Goal: Information Seeking & Learning: Learn about a topic

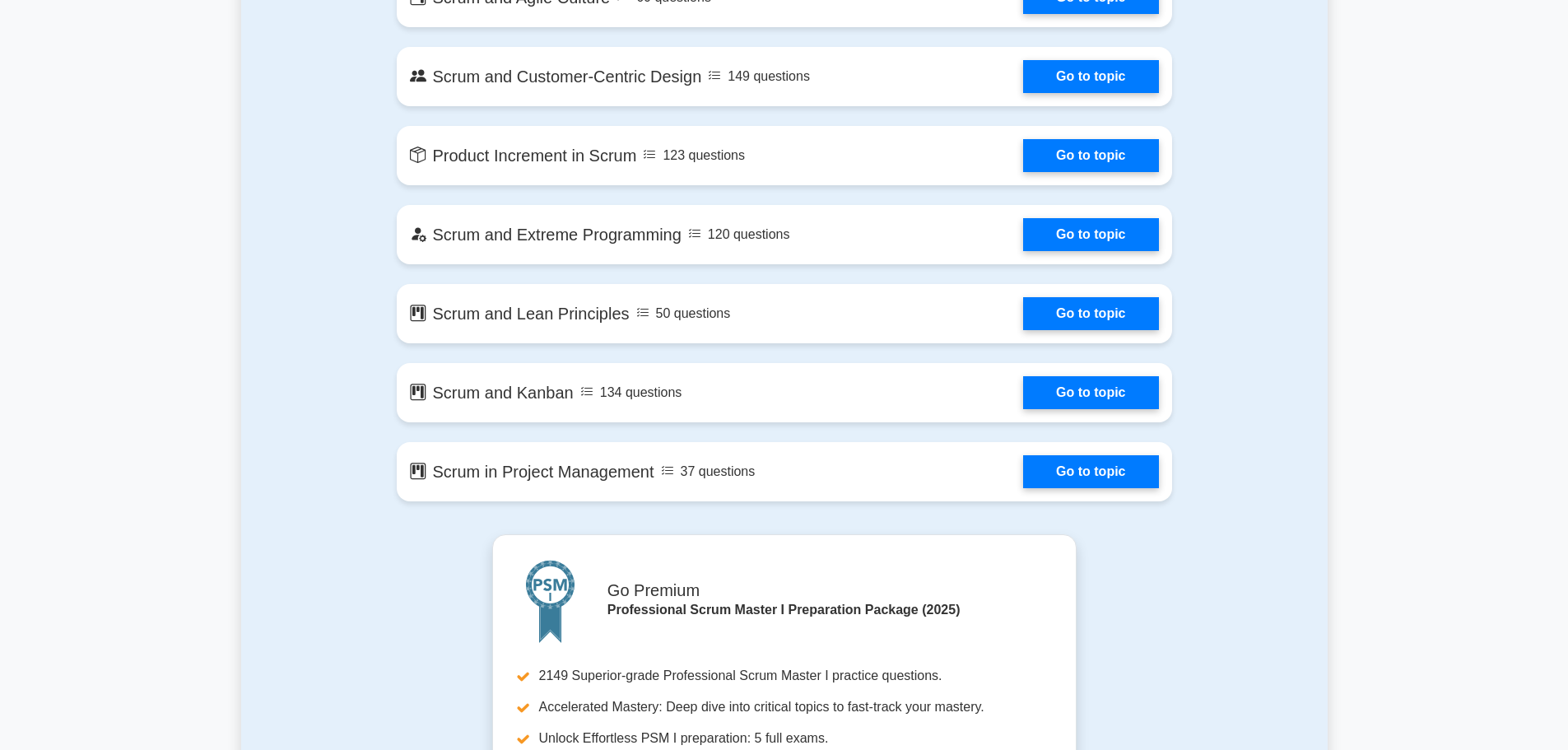
scroll to position [2881, 0]
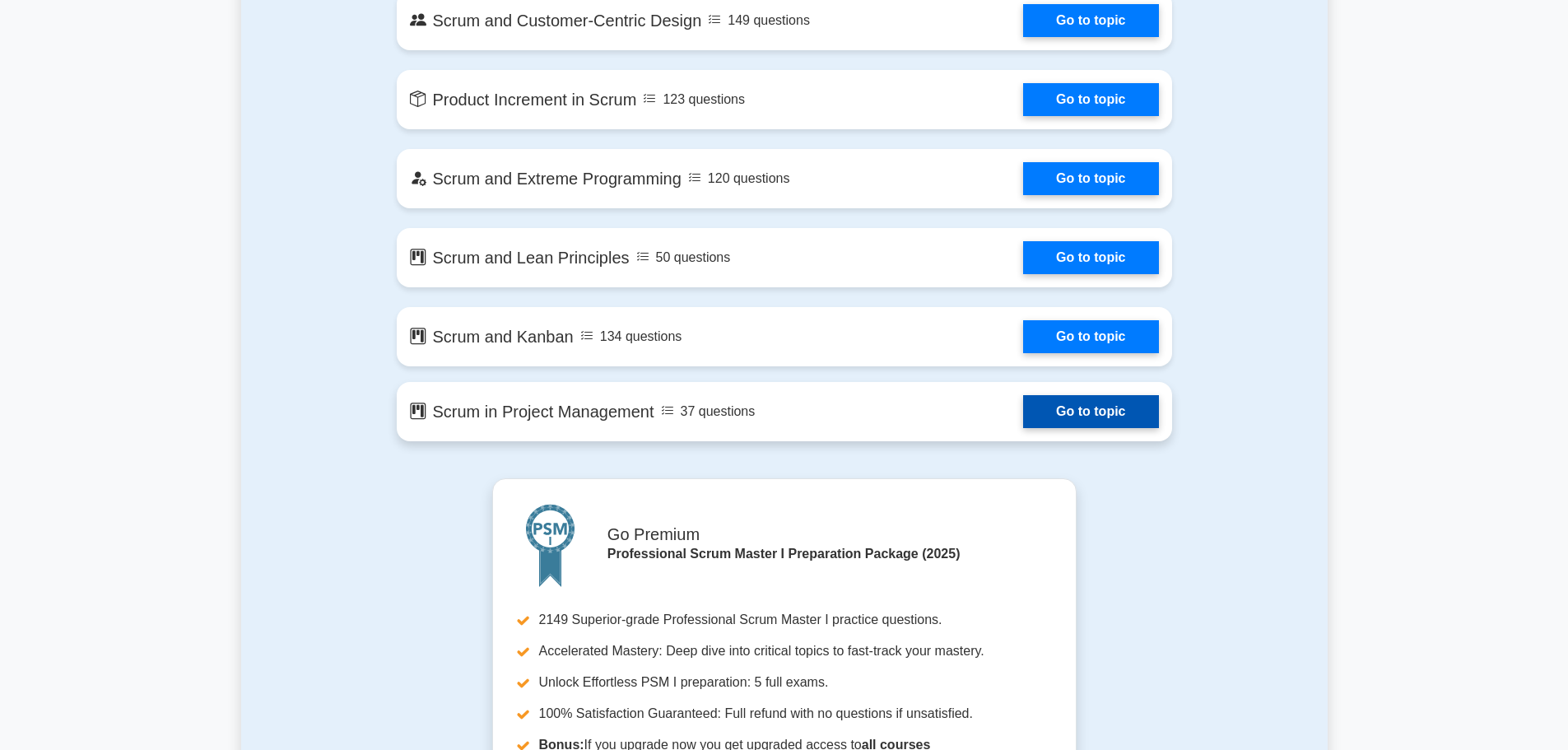
click at [1064, 410] on link "Go to topic" at bounding box center [1090, 411] width 135 height 33
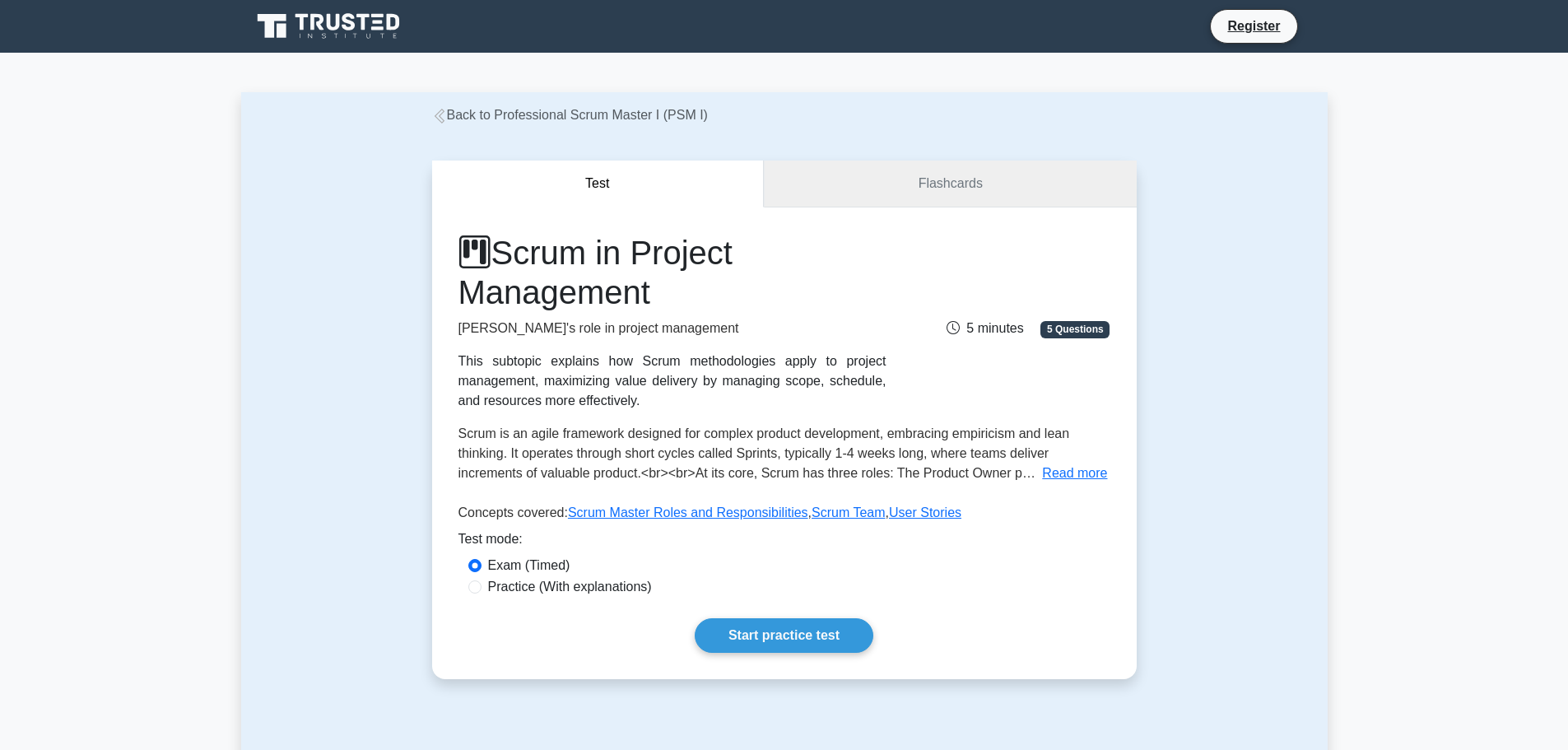
click at [923, 190] on link "Flashcards" at bounding box center [950, 184] width 372 height 47
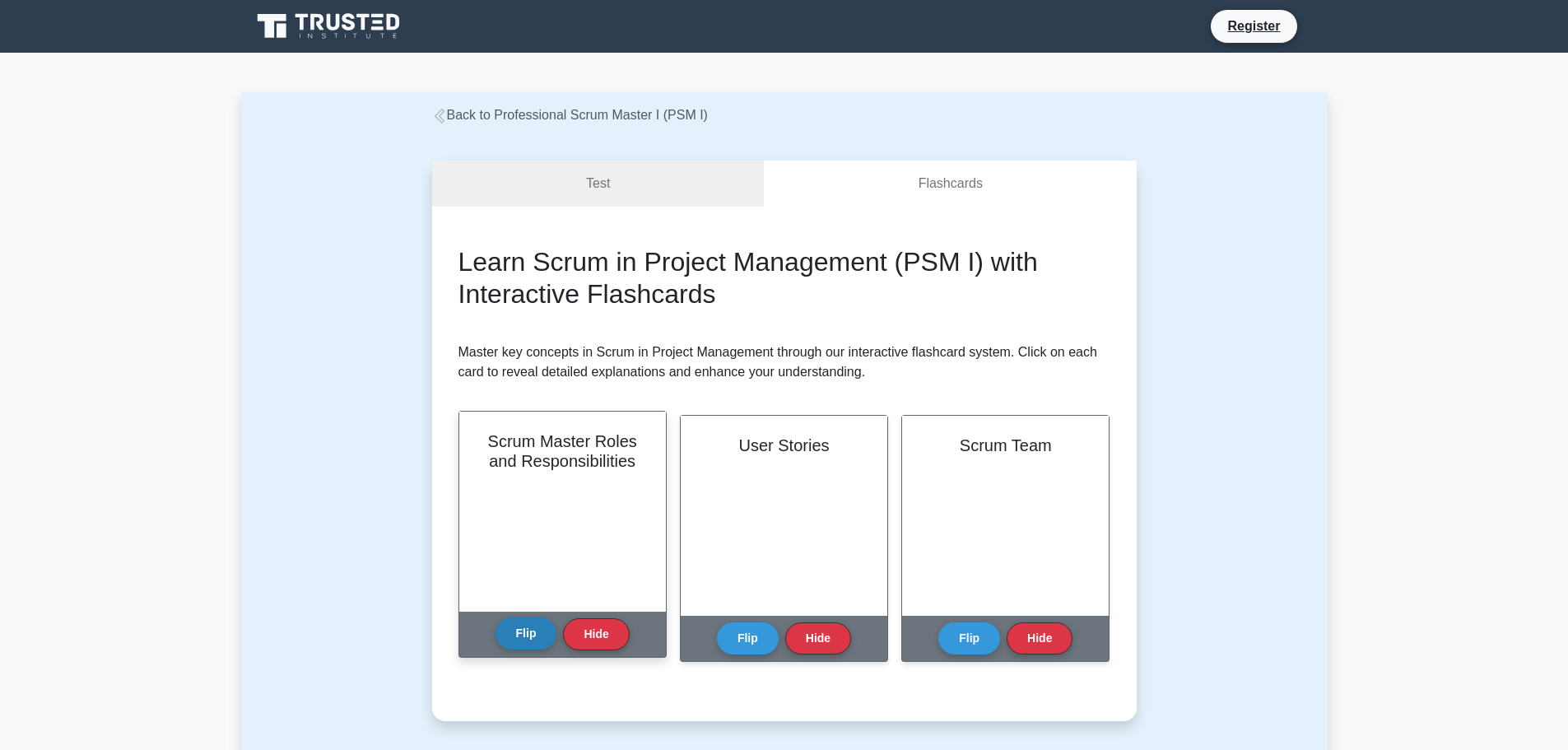
click at [533, 635] on button "Flip" at bounding box center [527, 633] width 62 height 32
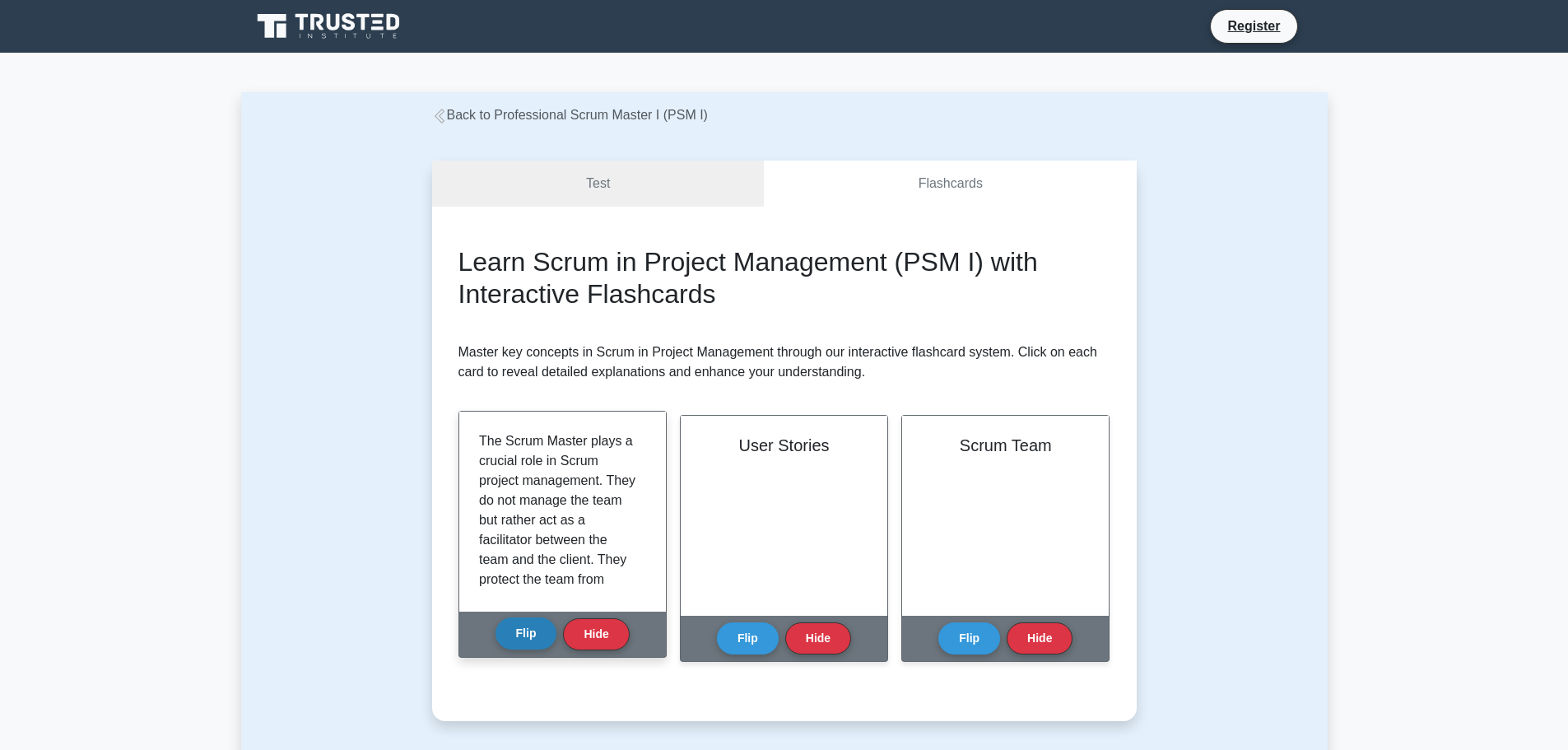
scroll to position [82, 0]
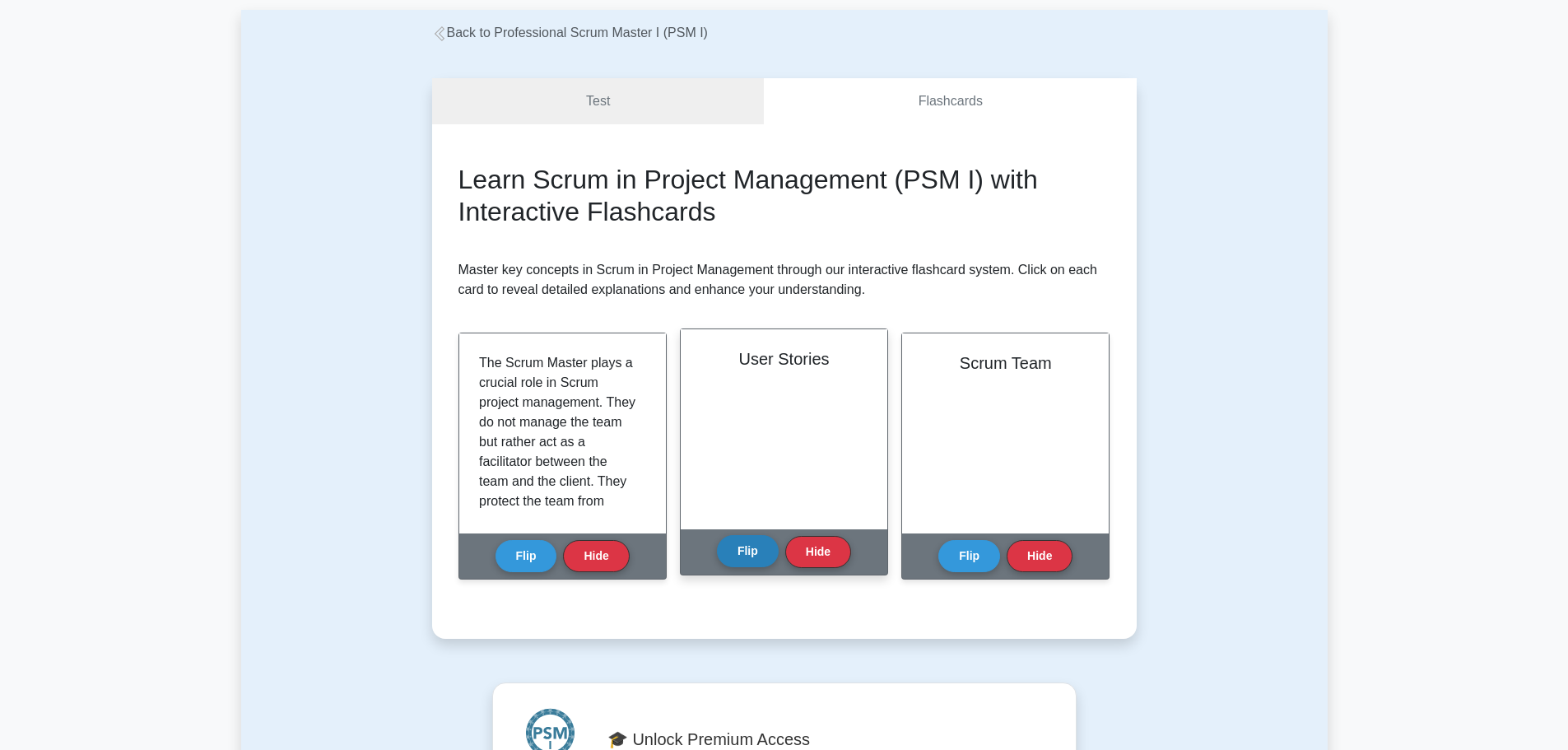
click at [752, 551] on button "Flip" at bounding box center [748, 551] width 62 height 32
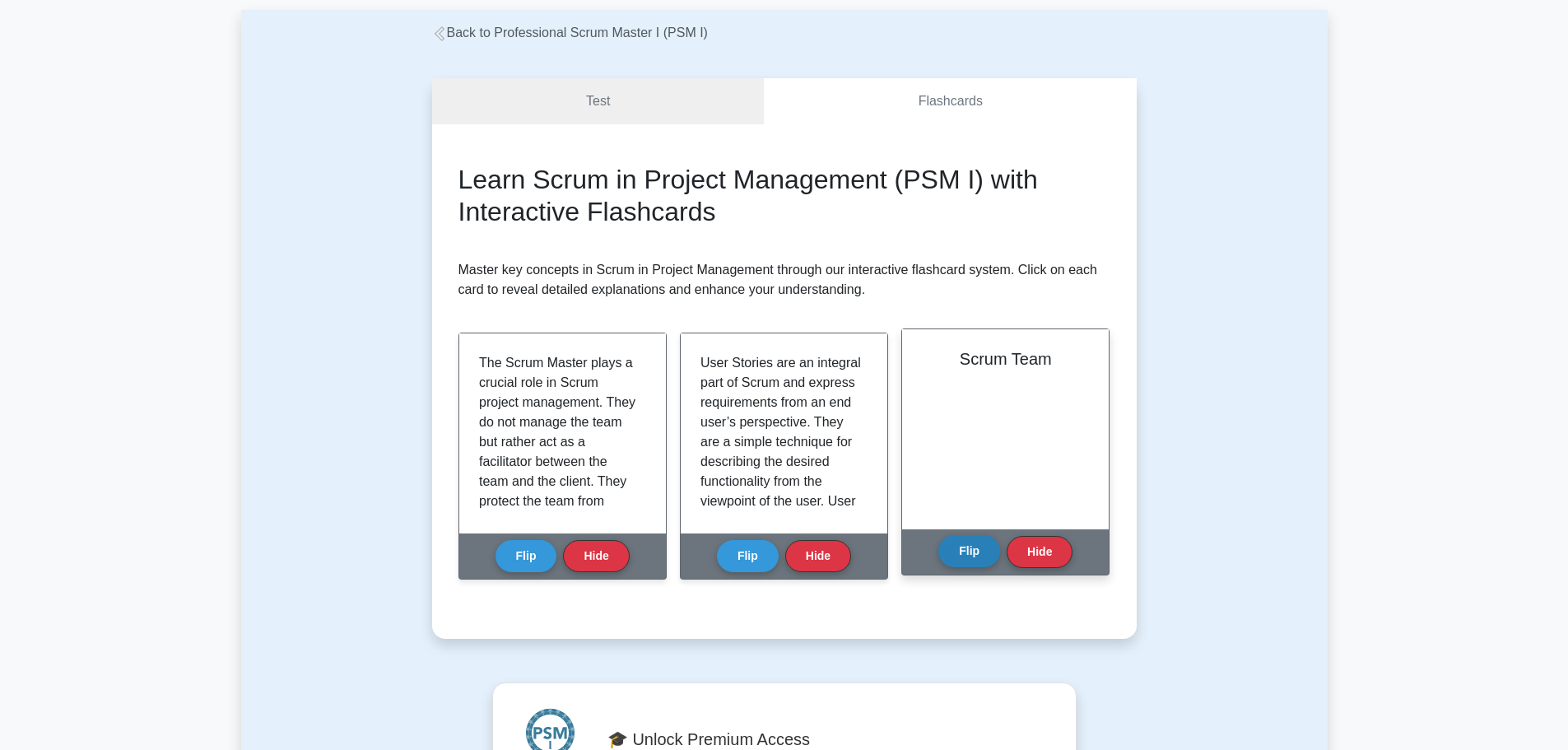
click at [986, 548] on button "Flip" at bounding box center [969, 551] width 62 height 32
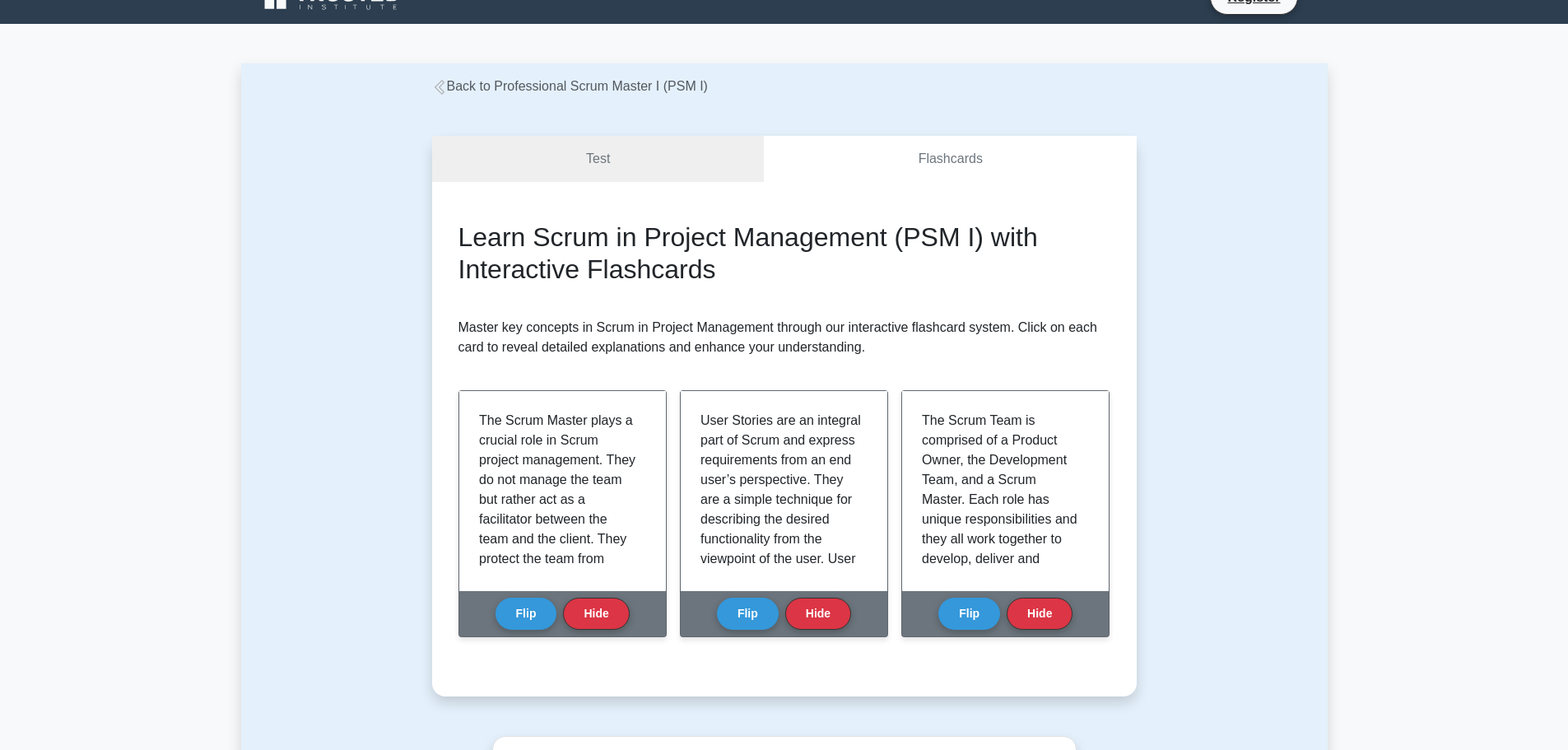
scroll to position [0, 0]
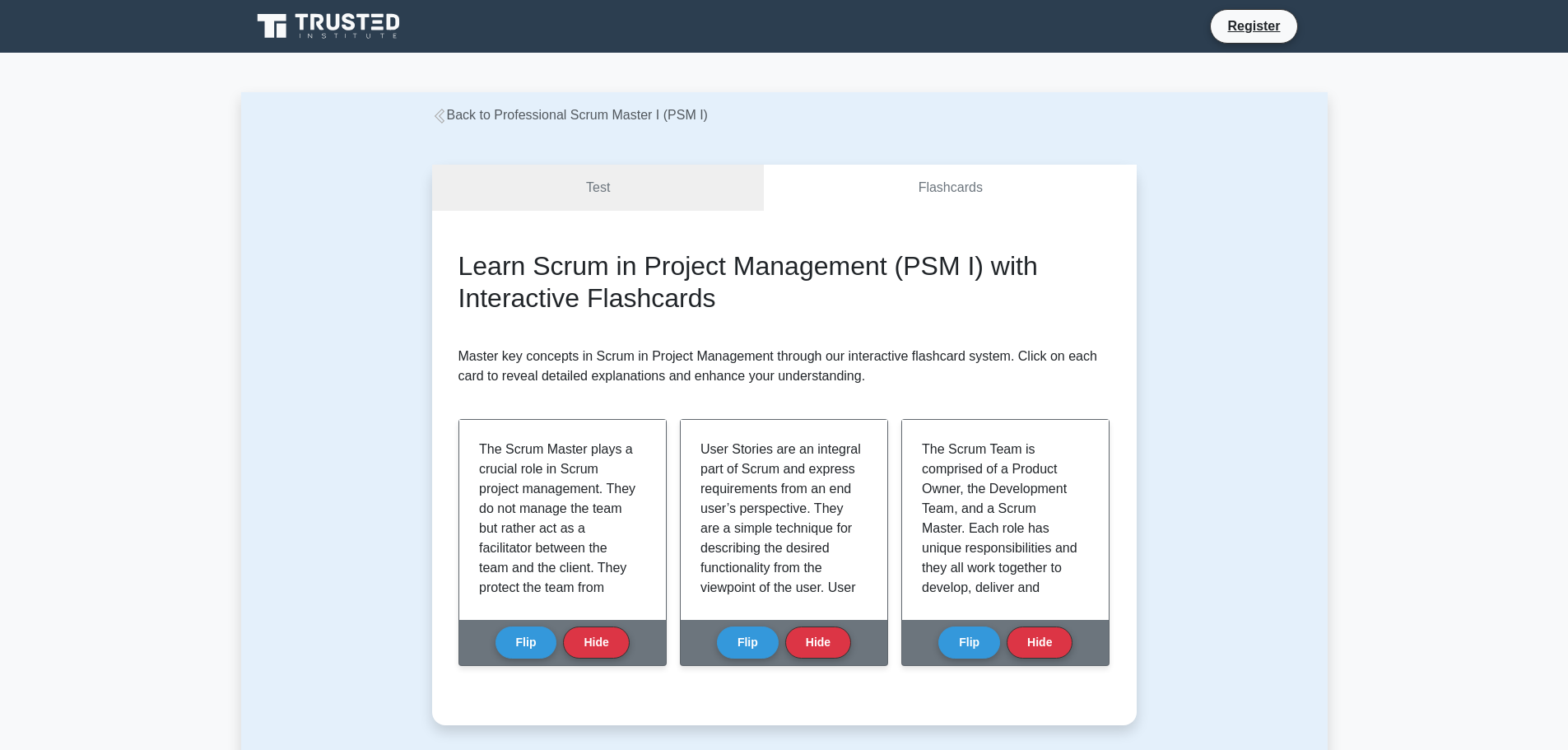
click at [433, 121] on icon at bounding box center [439, 116] width 15 height 15
